Goal: Information Seeking & Learning: Get advice/opinions

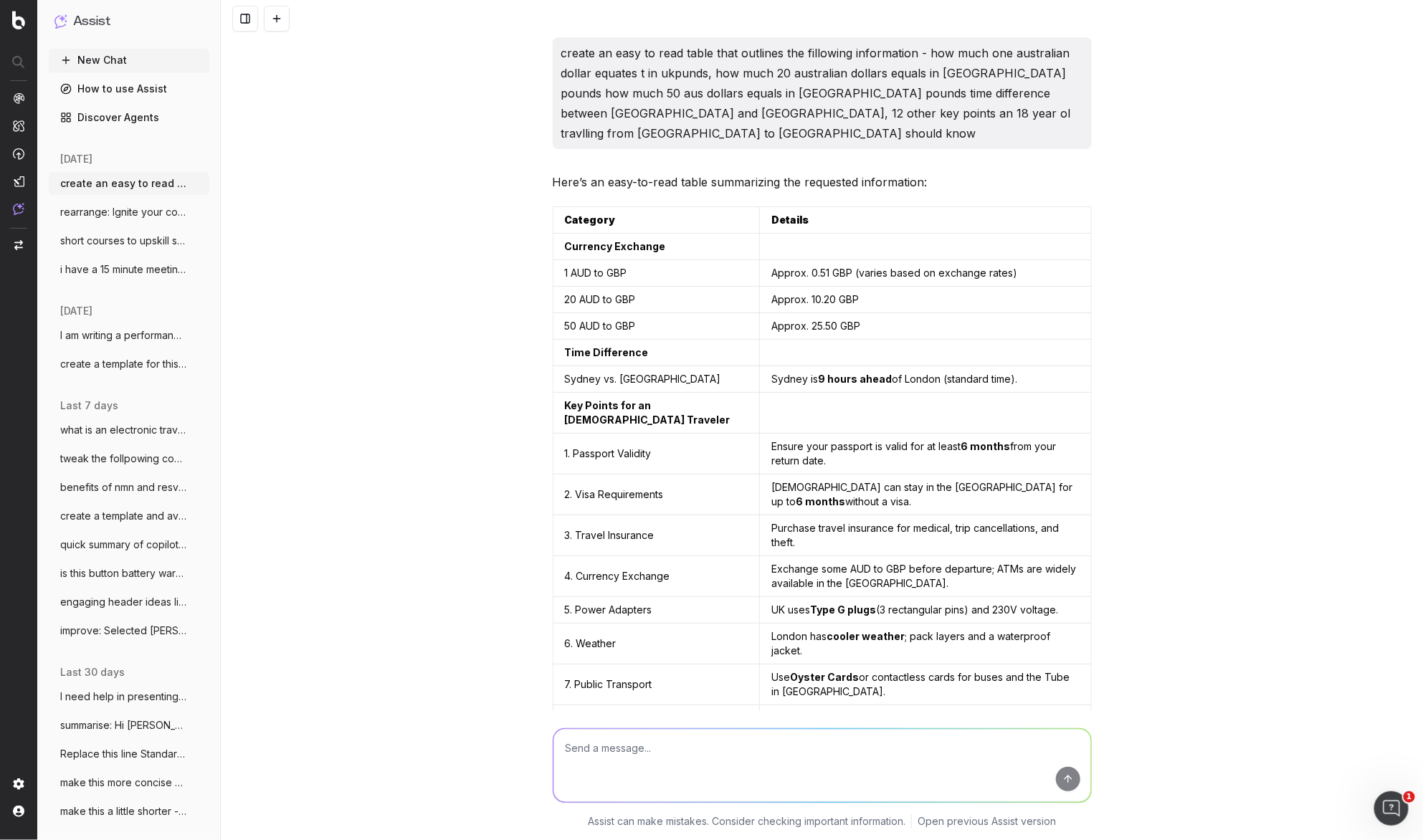
scroll to position [15035, 0]
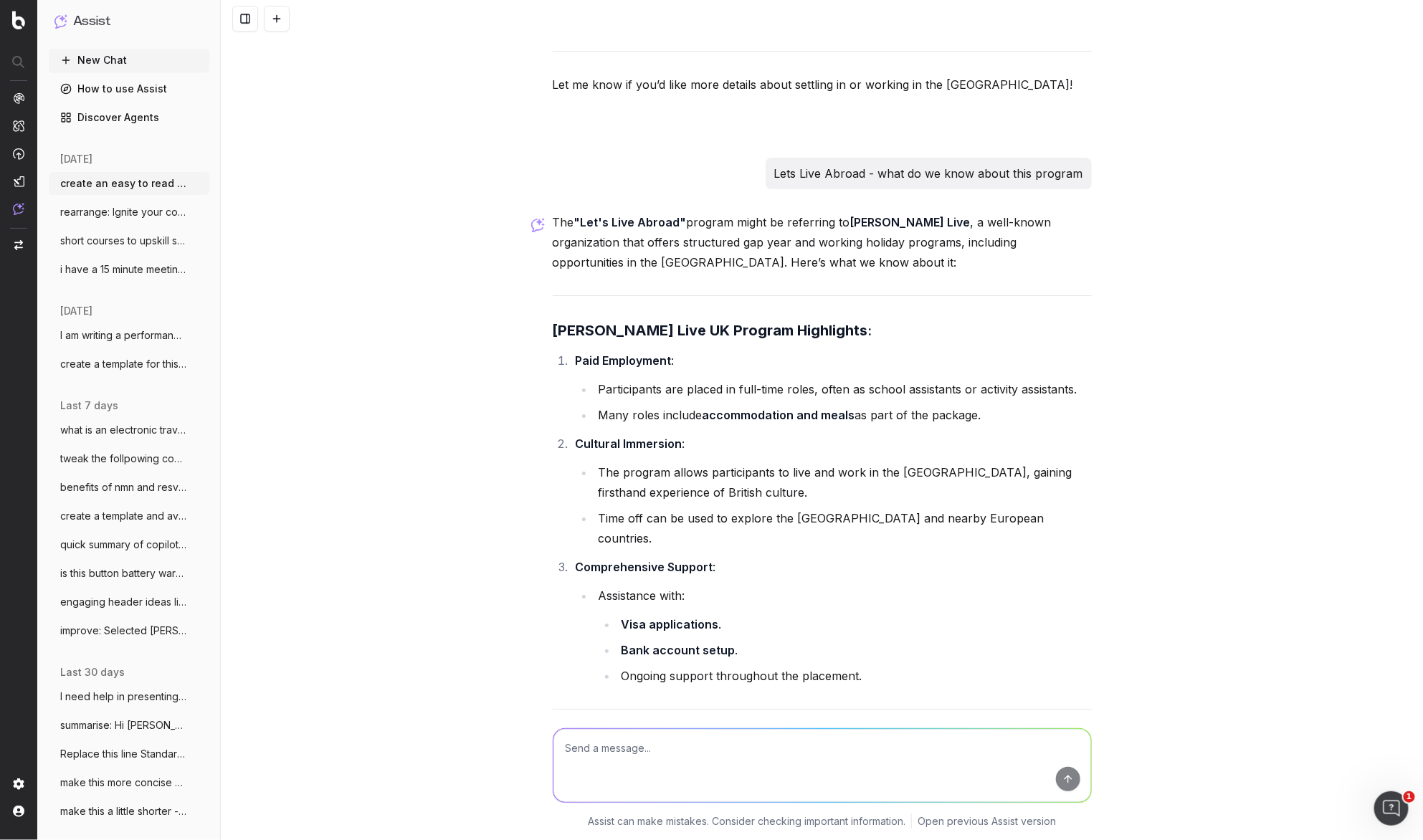
click at [110, 61] on button "New Chat" at bounding box center [128, 60] width 161 height 23
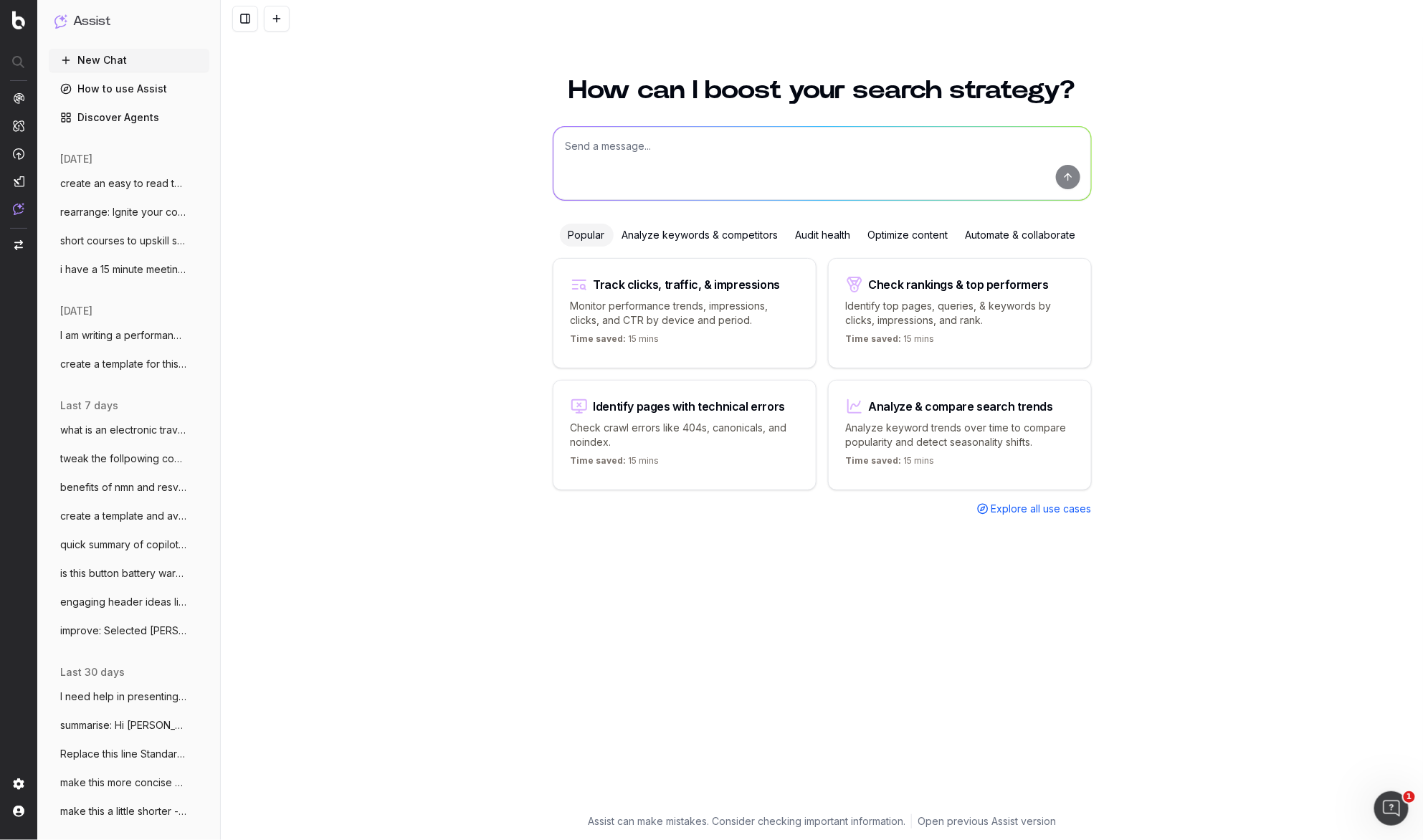
drag, startPoint x: 586, startPoint y: 135, endPoint x: 589, endPoint y: 147, distance: 12.4
click at [587, 137] on textarea at bounding box center [822, 163] width 538 height 73
type textarea "if i have a fairly helhy diet is one activia yoghurt per day hamrful or good"
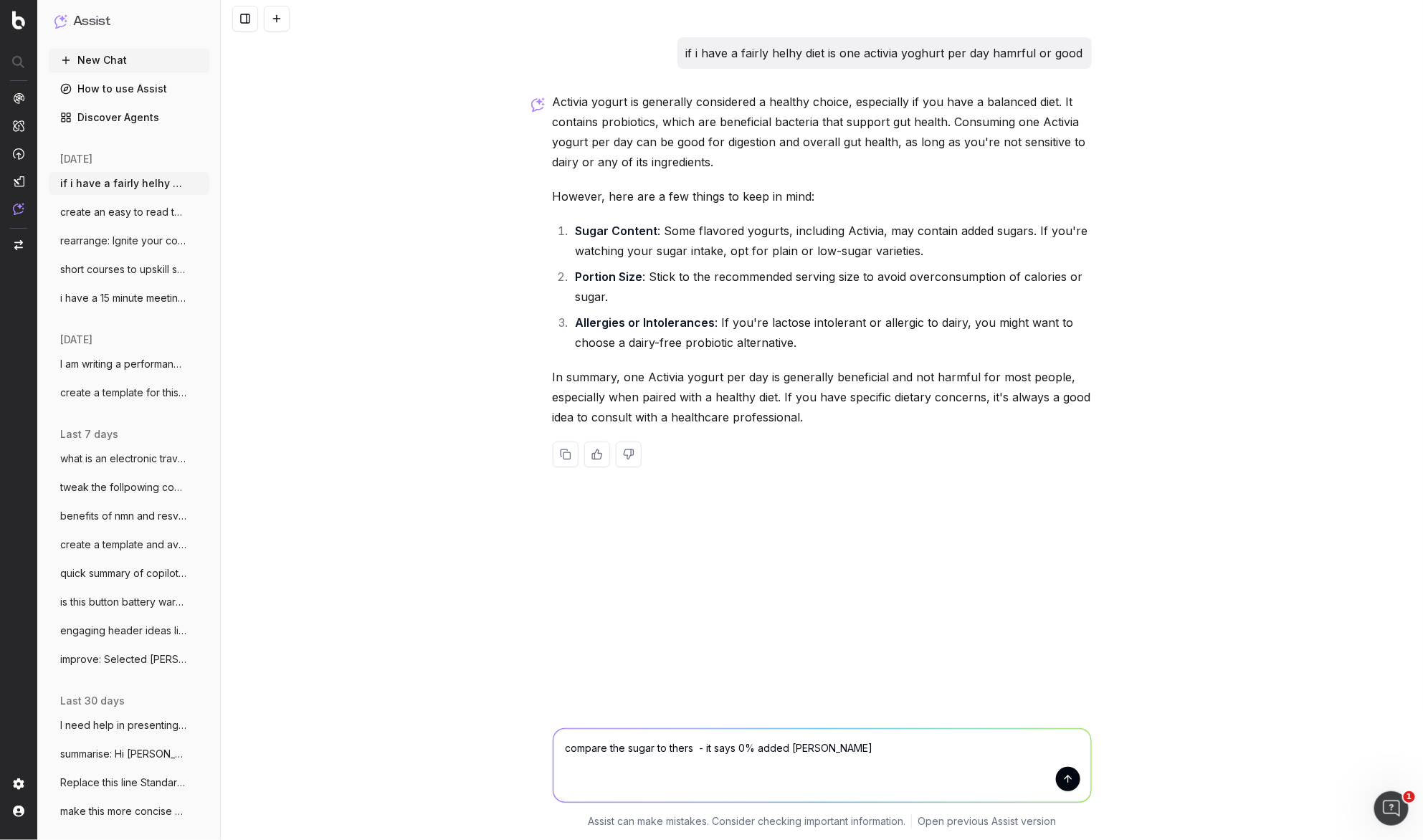
type textarea "compare the sugar to thers - it says 0% added sugar"
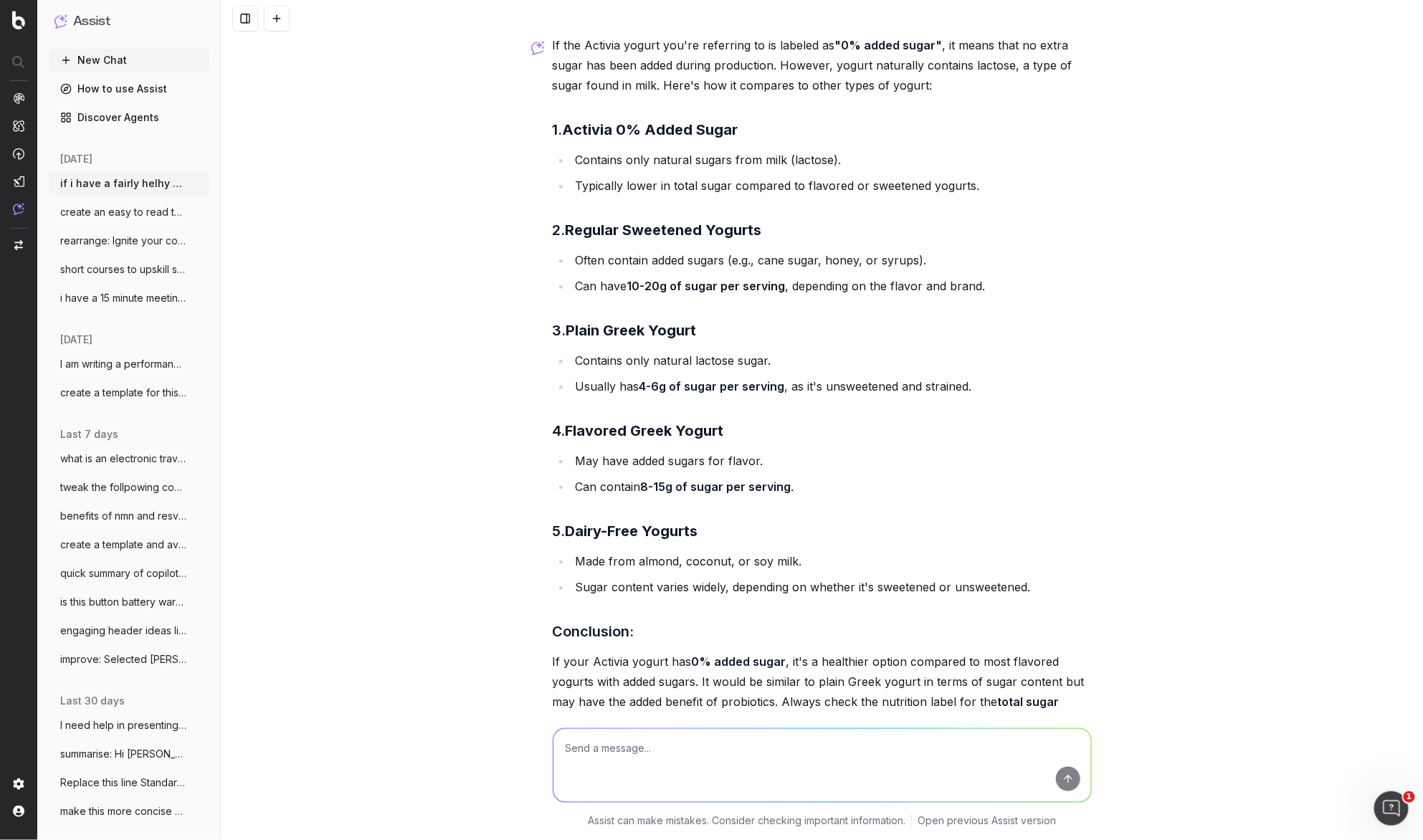
scroll to position [529, 0]
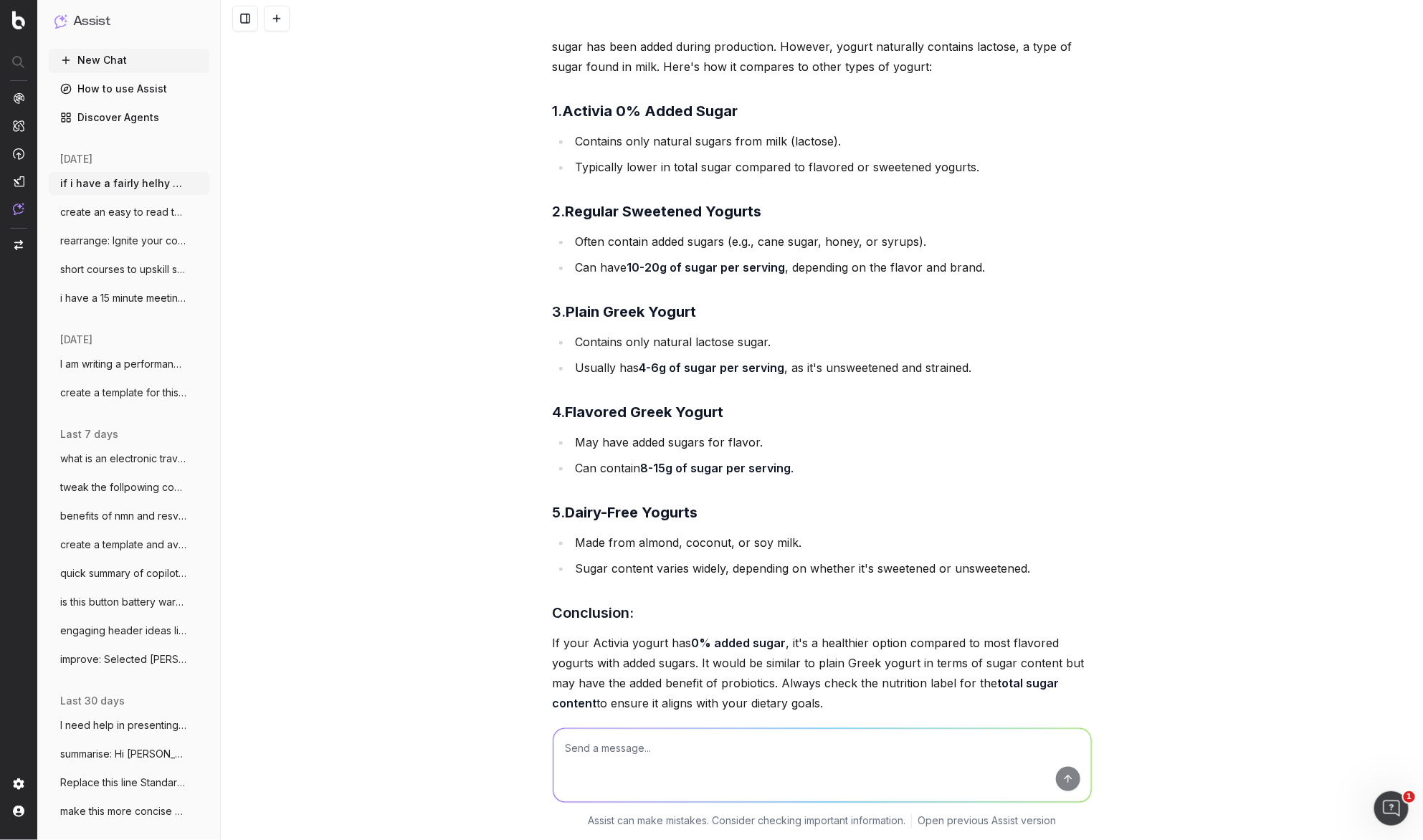
click at [581, 761] on textarea at bounding box center [822, 765] width 538 height 73
paste textarea "Nutritional Information per Serving Calories (per serving) 50 Total Fat 0g 0% S…"
type textarea "here's the info: Nutritional Information per Serving Calories (per serving) 50 …"
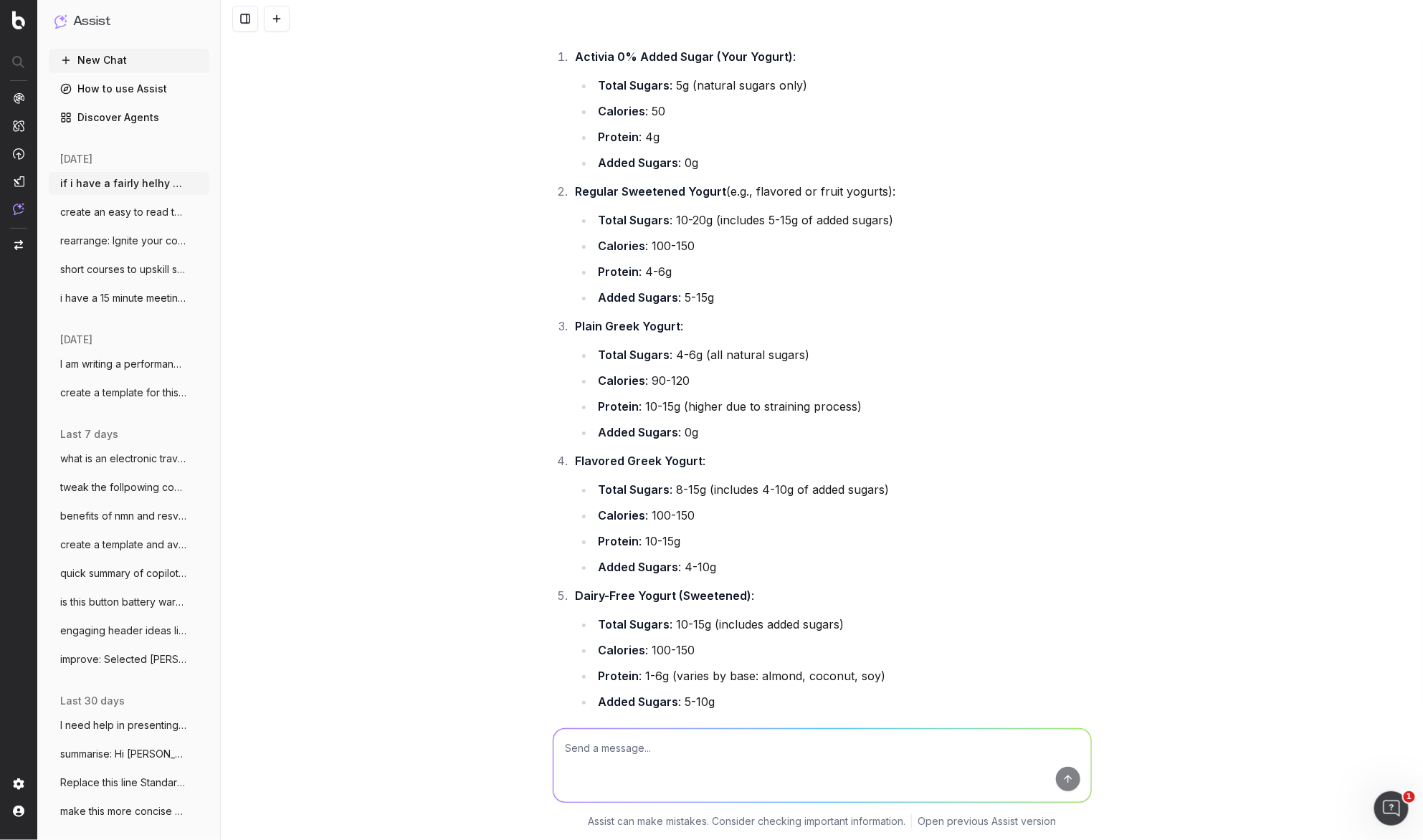
scroll to position [2215, 0]
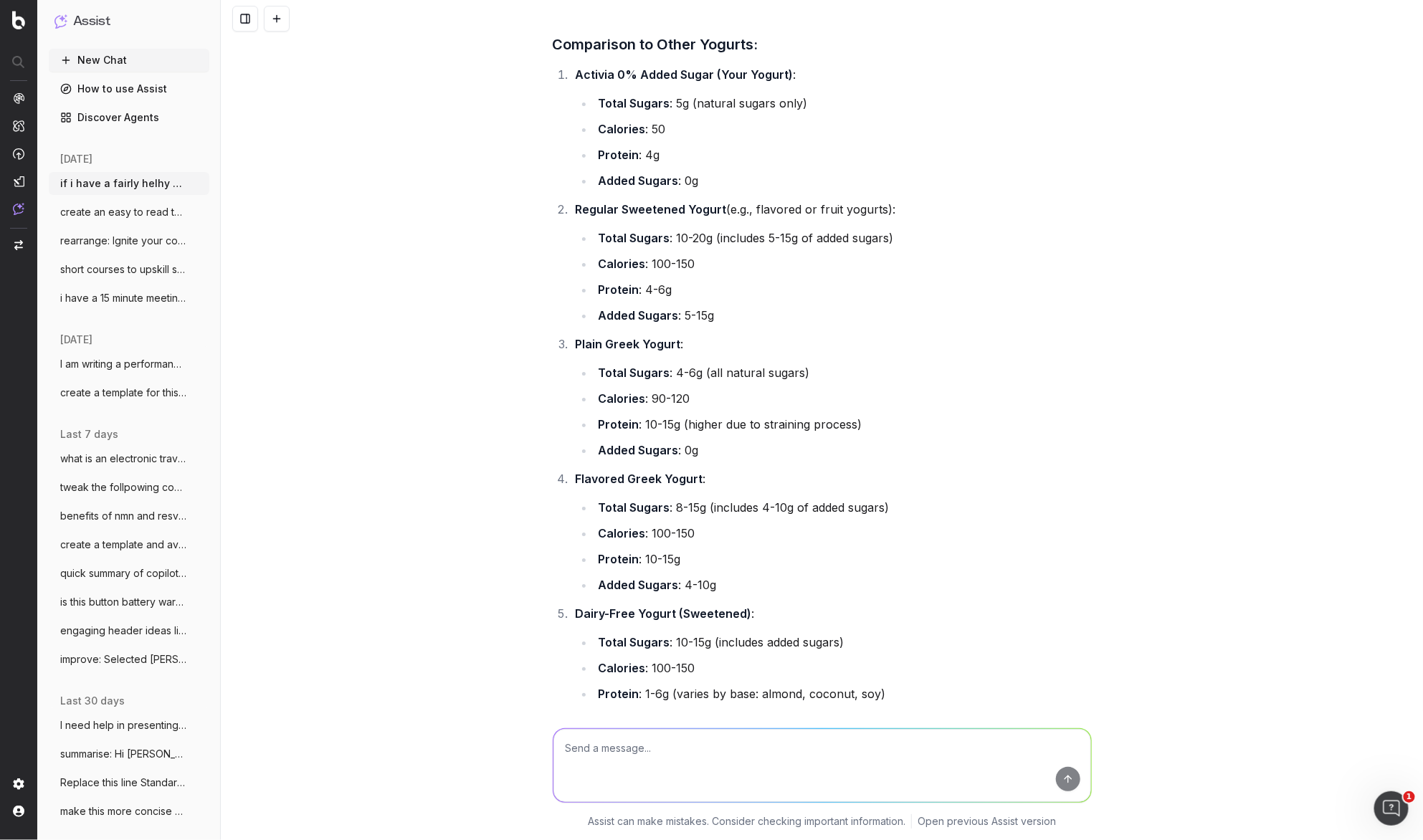
click at [624, 759] on textarea at bounding box center [822, 765] width 538 height 73
type textarea "So it is good if I wan extra protein but to stay lean"
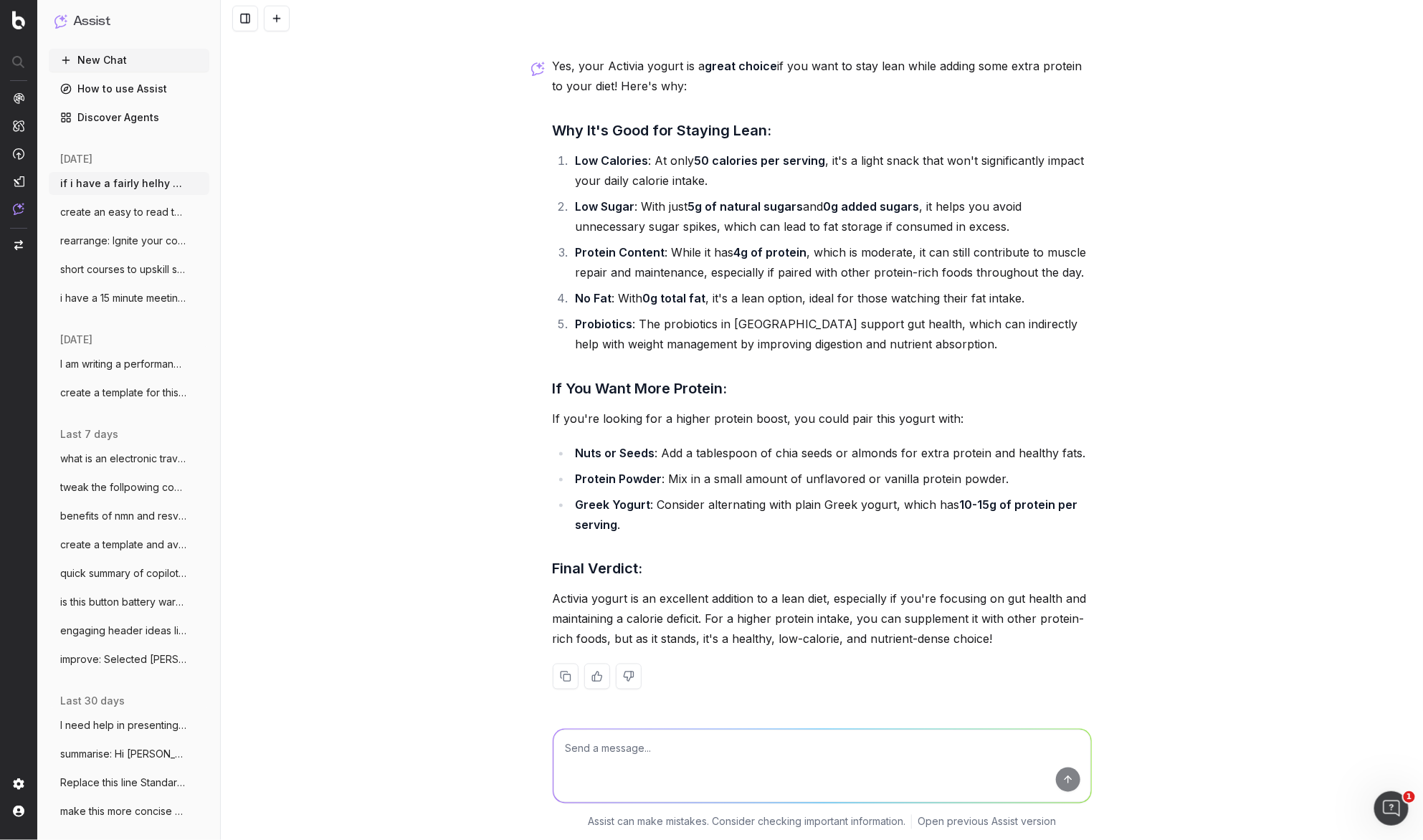
scroll to position [3277, 0]
